Goal: Task Accomplishment & Management: Use online tool/utility

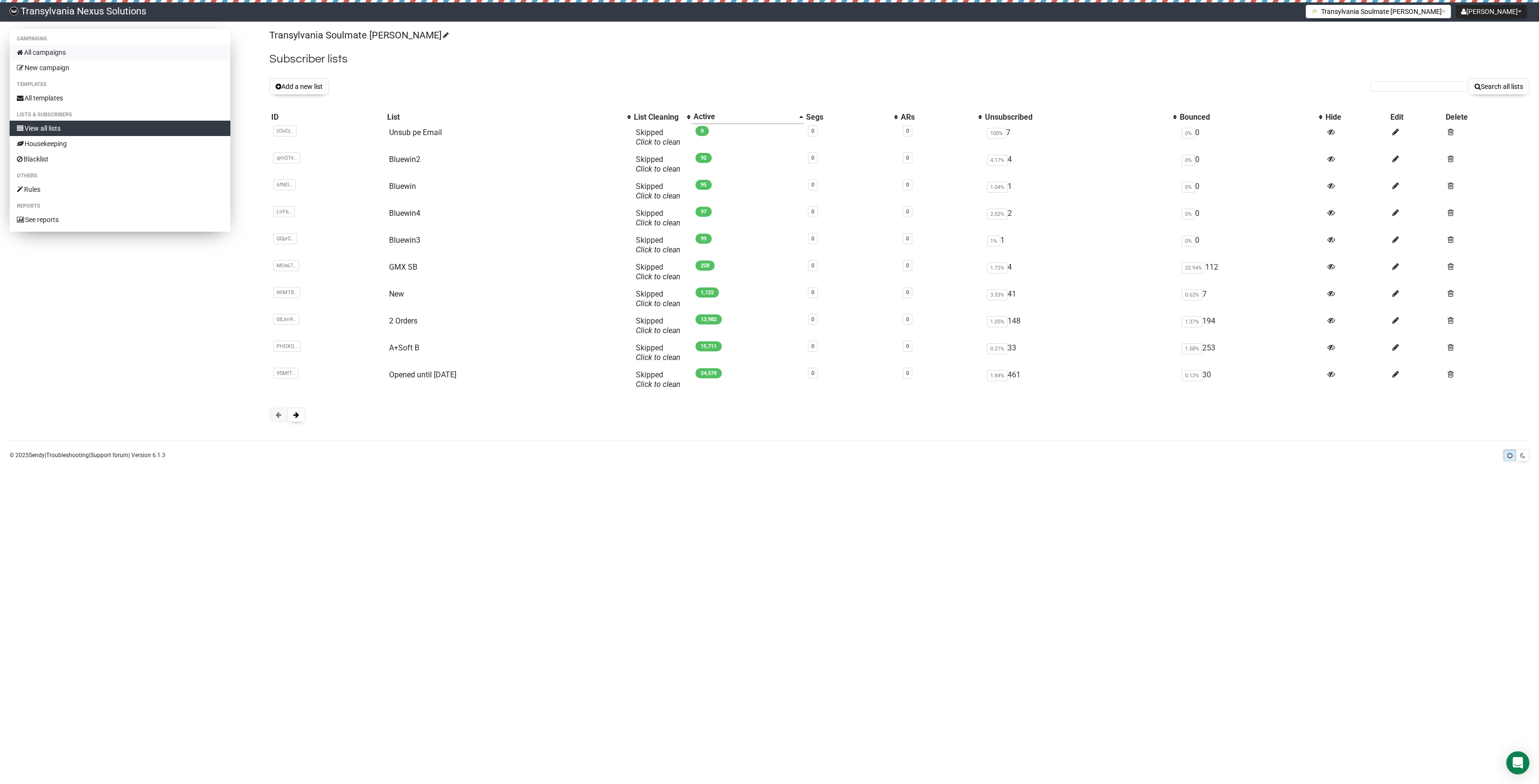
click at [43, 54] on link "All campaigns" at bounding box center [120, 52] width 221 height 15
click at [1375, 80] on form "Search all lists" at bounding box center [1450, 86] width 159 height 16
click at [1375, 86] on input "text" at bounding box center [1419, 86] width 96 height 10
paste input "julia1986@gmail.com"
click at [1380, 89] on input "julia1986@gmail.com" at bounding box center [1419, 86] width 96 height 10
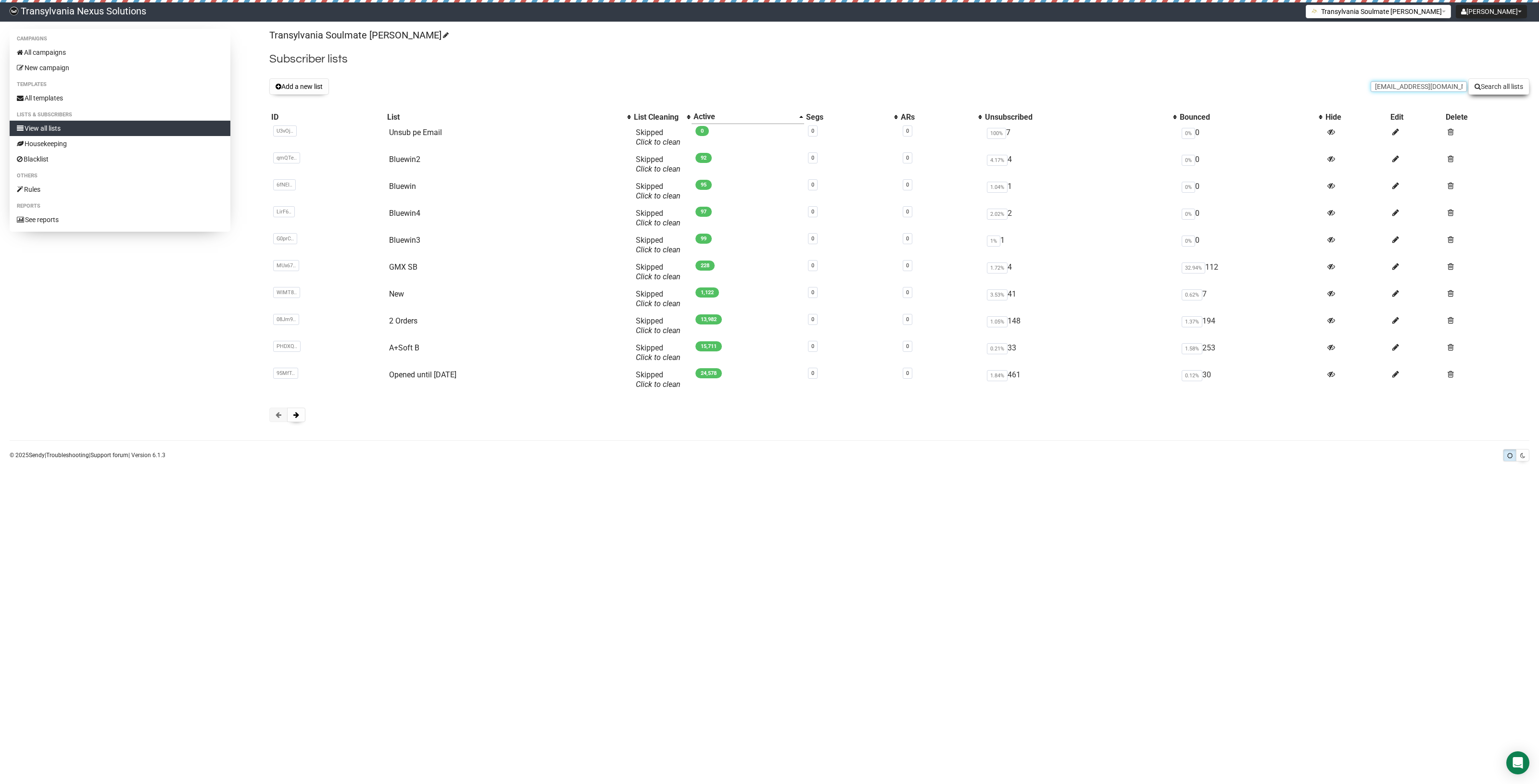
type input "julia1986@gmail.com"
click at [1488, 86] on button "Search all lists" at bounding box center [1499, 86] width 61 height 16
click at [68, 48] on link "All campaigns" at bounding box center [120, 52] width 221 height 15
